Goal: Complete application form

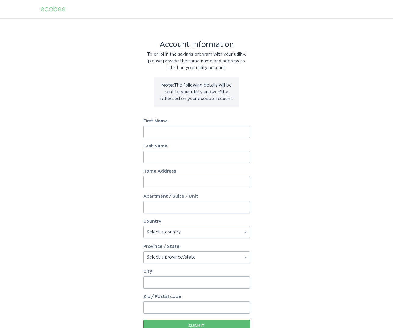
click at [241, 131] on input "First Name" at bounding box center [196, 132] width 107 height 12
type input "Frada"
type input "[PERSON_NAME]"
type input "232 Allandale #1D"
type input "[GEOGRAPHIC_DATA]"
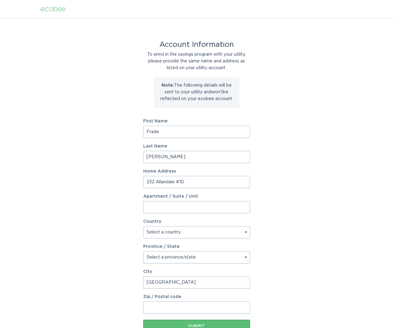
type input "02467"
drag, startPoint x: 187, startPoint y: 181, endPoint x: 198, endPoint y: 183, distance: 11.8
type input "[STREET_ADDRESS]"
click at [156, 205] on input "Apartment / Suite / Unit" at bounding box center [196, 207] width 107 height 12
type input "#1D"
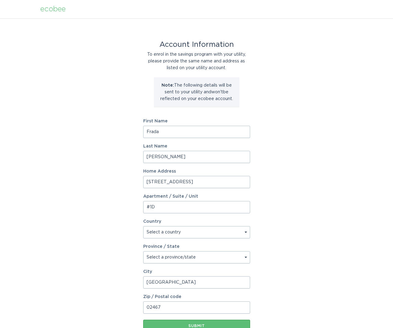
select select "US"
select select "MA"
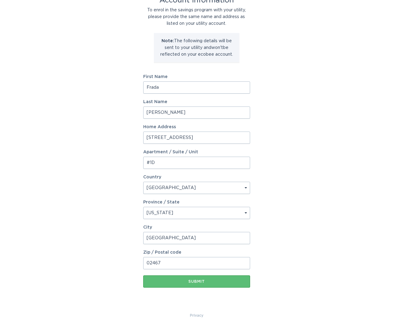
scroll to position [44, 0]
click at [207, 280] on div "Submit" at bounding box center [196, 281] width 101 height 4
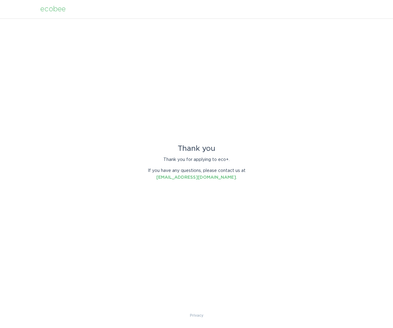
scroll to position [0, 0]
